Goal: Find specific page/section: Find specific page/section

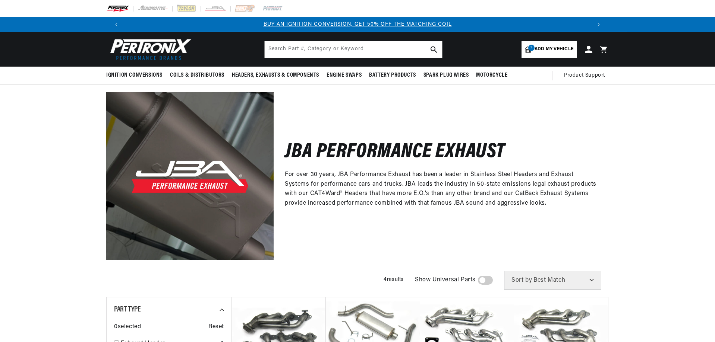
click at [543, 51] on span "Add my vehicle" at bounding box center [553, 49] width 39 height 7
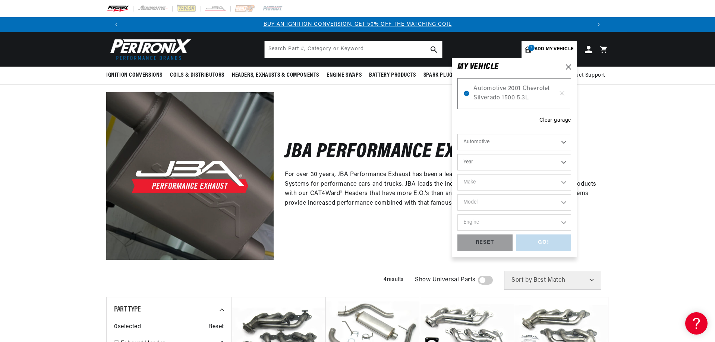
click at [537, 156] on select "Year [DATE] 2021 2020 2019 2018 2017 2016 2015 2014 2013 2012 2011 2010 2009 20…" at bounding box center [514, 162] width 114 height 16
select select "2012"
click at [457, 154] on select "Year [DATE] 2021 2020 2019 2018 2017 2016 2015 2014 2013 2012 2011 2010 2009 20…" at bounding box center [514, 162] width 114 height 16
select select "2012"
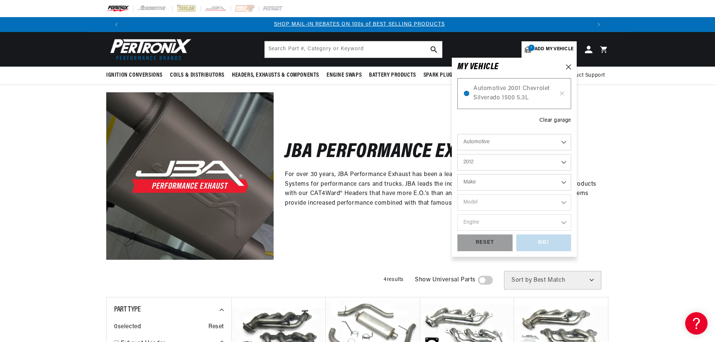
click at [497, 183] on select "Make Cadillac Chevrolet Chrysler Dodge Ford GMC INFINITI Jeep Nissan Ram Toyota" at bounding box center [514, 182] width 114 height 16
select select "Ram"
click at [457, 174] on select "Make Cadillac Chevrolet Chrysler Dodge Ford GMC INFINITI Jeep Nissan Ram Toyota" at bounding box center [514, 182] width 114 height 16
select select "Ram"
click at [501, 209] on select "Model 1500 2500 3500" at bounding box center [514, 202] width 114 height 16
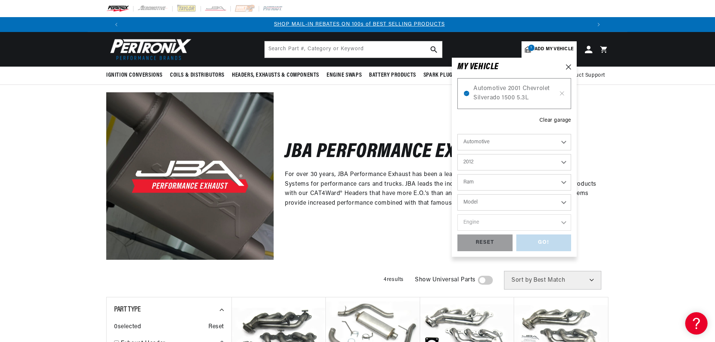
select select "2500"
click at [457, 194] on select "Model 1500 2500 3500" at bounding box center [514, 202] width 114 height 16
select select "2500"
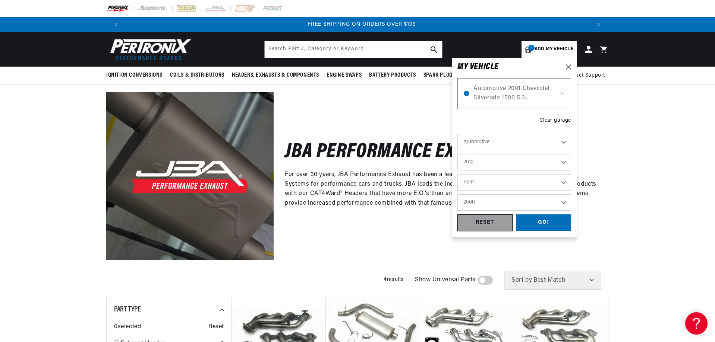
scroll to position [0, 931]
click at [541, 220] on div "GO!" at bounding box center [543, 223] width 55 height 17
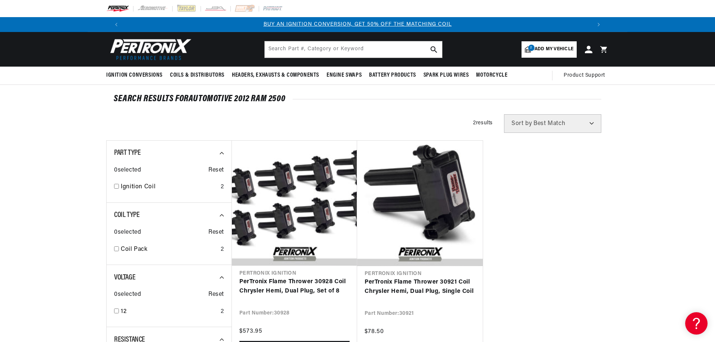
click at [555, 51] on span "Add my vehicle" at bounding box center [553, 49] width 39 height 7
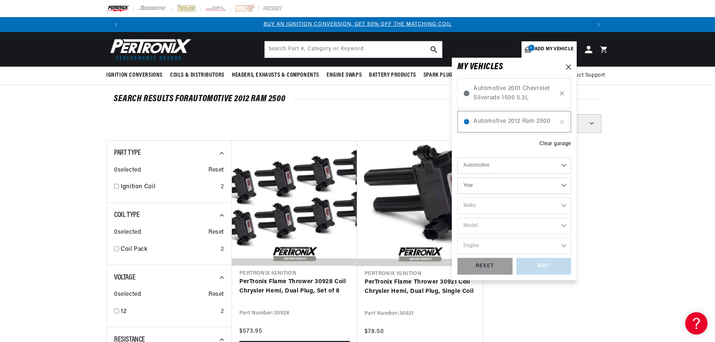
click at [563, 95] on div "Automotive 2001 Chevrolet Silverado 1500 5.3L" at bounding box center [514, 93] width 114 height 31
click at [561, 95] on icon at bounding box center [561, 94] width 6 height 6
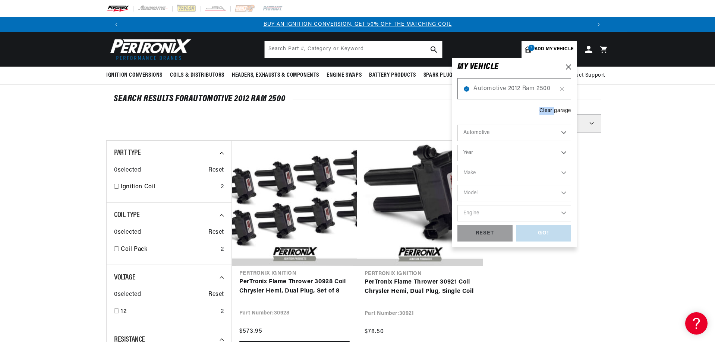
click at [561, 95] on div "Automotive 2012 Ram 2500" at bounding box center [514, 89] width 114 height 22
click at [562, 91] on icon at bounding box center [561, 89] width 6 height 6
click at [549, 146] on select "Year [DATE] 2021 2020 2019 2018 2017 2016 2015 2014 2013 2012 2011 2010 2009 20…" at bounding box center [514, 153] width 114 height 16
select select "2012"
click at [457, 145] on select "Year [DATE] 2021 2020 2019 2018 2017 2016 2015 2014 2013 2012 2011 2010 2009 20…" at bounding box center [514, 153] width 114 height 16
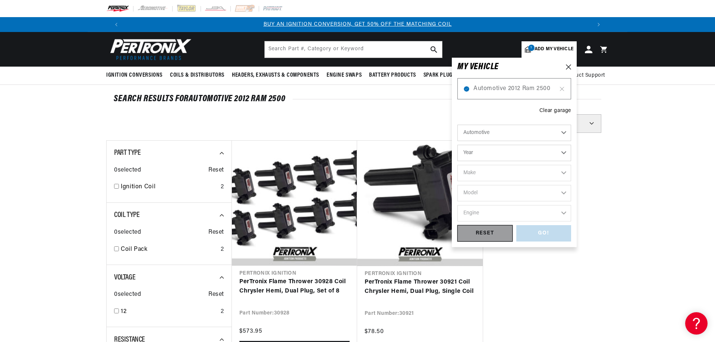
select select "2012"
click at [500, 174] on select "Make Cadillac Chevrolet Chrysler Dodge Ford GMC INFINITI Jeep Nissan Ram Toyota" at bounding box center [514, 173] width 114 height 16
select select "Ram"
click at [457, 165] on select "Make Cadillac Chevrolet Chrysler Dodge Ford GMC INFINITI Jeep Nissan Ram Toyota" at bounding box center [514, 173] width 114 height 16
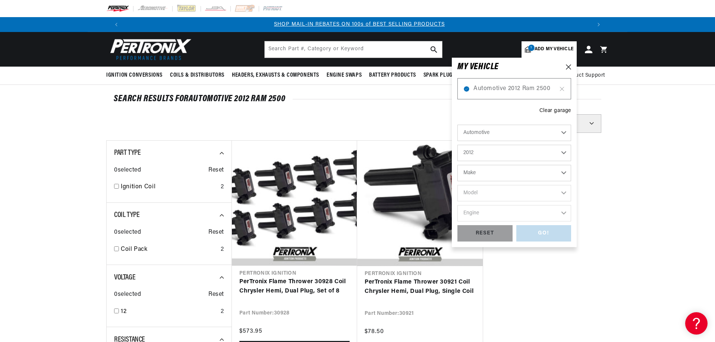
select select "Ram"
drag, startPoint x: 500, startPoint y: 189, endPoint x: 507, endPoint y: 201, distance: 14.0
click at [500, 189] on select "Model 1500 2500 3500" at bounding box center [514, 193] width 114 height 16
select select "1500"
click at [457, 185] on select "Model 1500 2500 3500" at bounding box center [514, 193] width 114 height 16
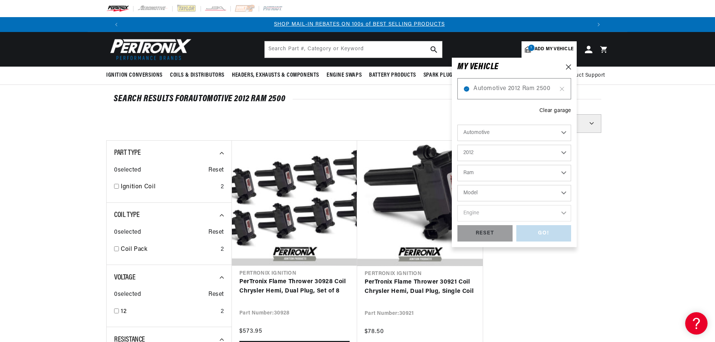
select select "1500"
click at [498, 219] on select "Engine 5.7L" at bounding box center [514, 213] width 114 height 16
select select "5.7L"
click at [457, 205] on select "Engine 5.7L" at bounding box center [514, 213] width 114 height 16
select select "5.7L"
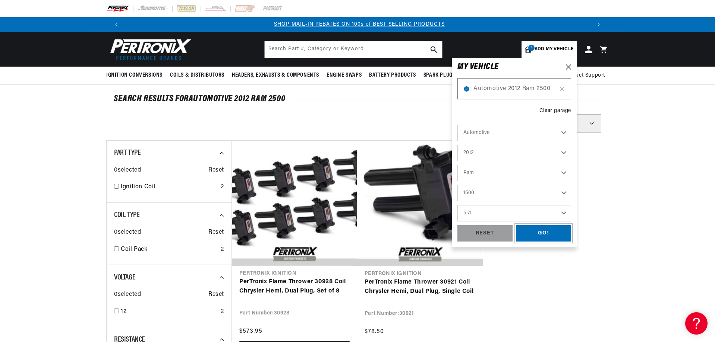
click at [552, 234] on div "GO!" at bounding box center [543, 233] width 55 height 17
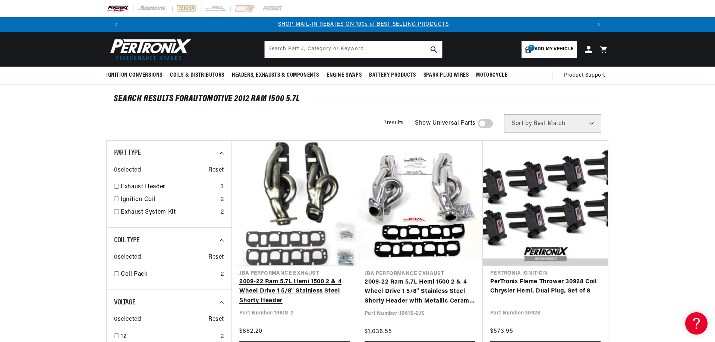
scroll to position [0, 465]
